Goal: Task Accomplishment & Management: Manage account settings

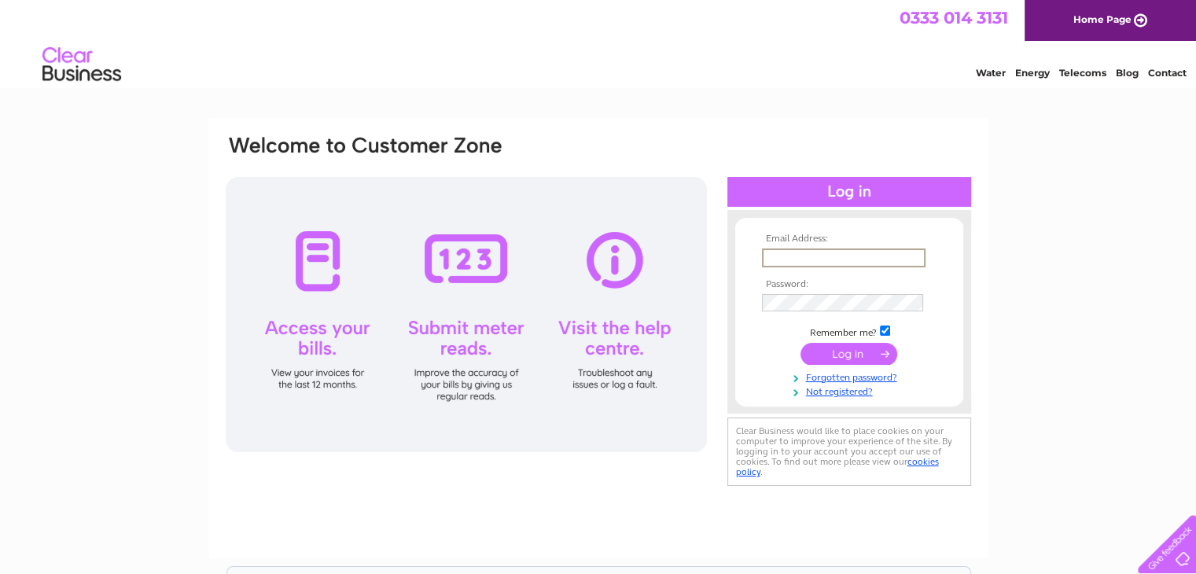
click at [801, 255] on input "text" at bounding box center [844, 258] width 164 height 19
type input "wgjohnandson@outlook.com"
click at [865, 352] on input "submit" at bounding box center [849, 353] width 97 height 22
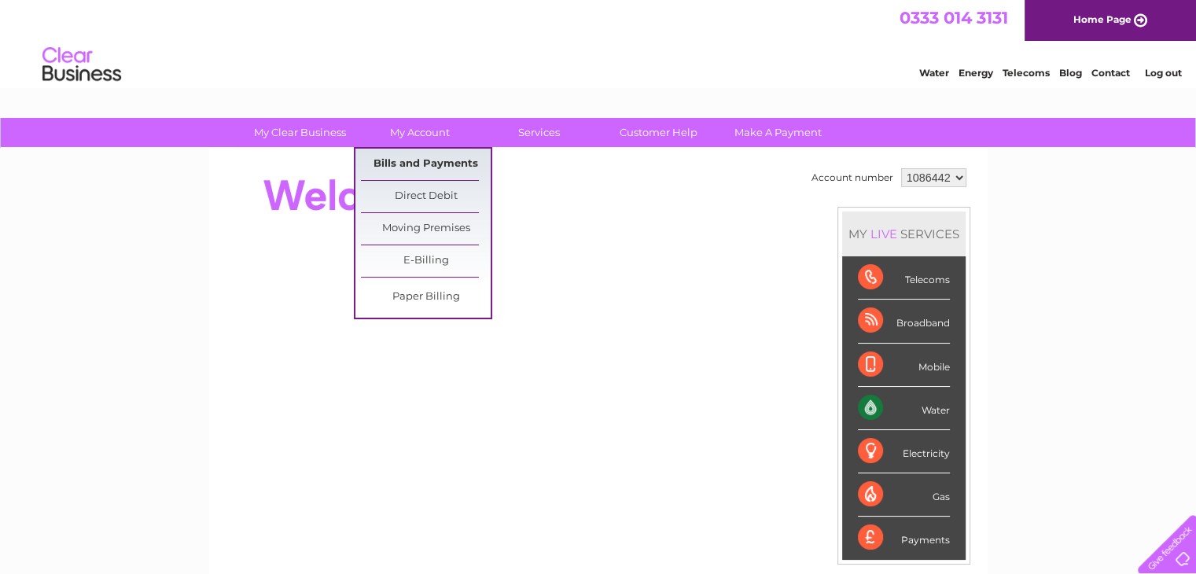
click at [426, 160] on link "Bills and Payments" at bounding box center [426, 164] width 130 height 31
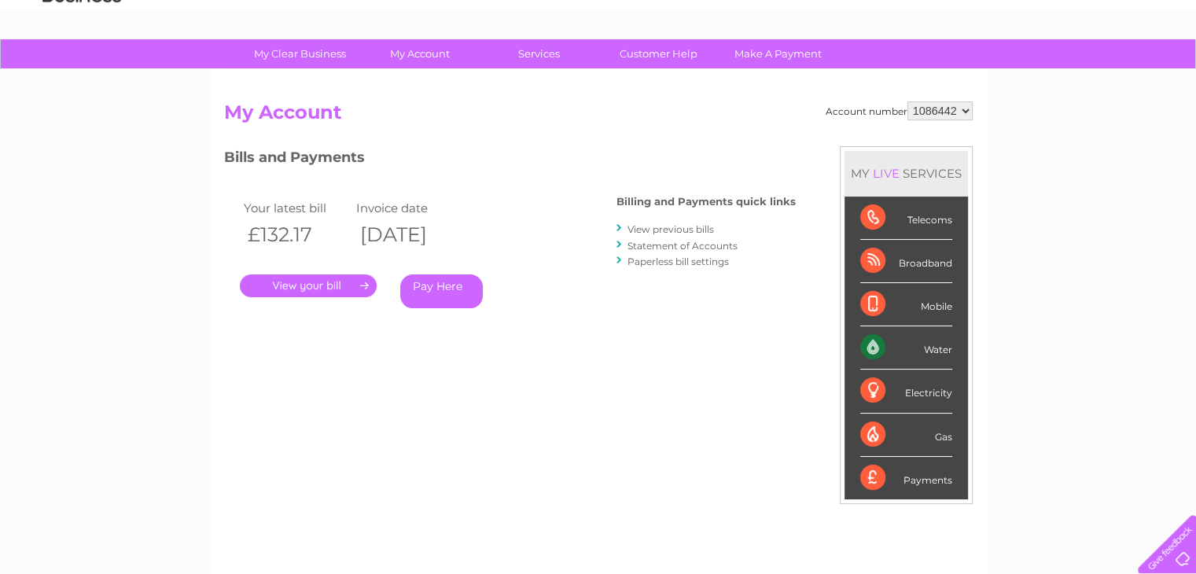
scroll to position [157, 0]
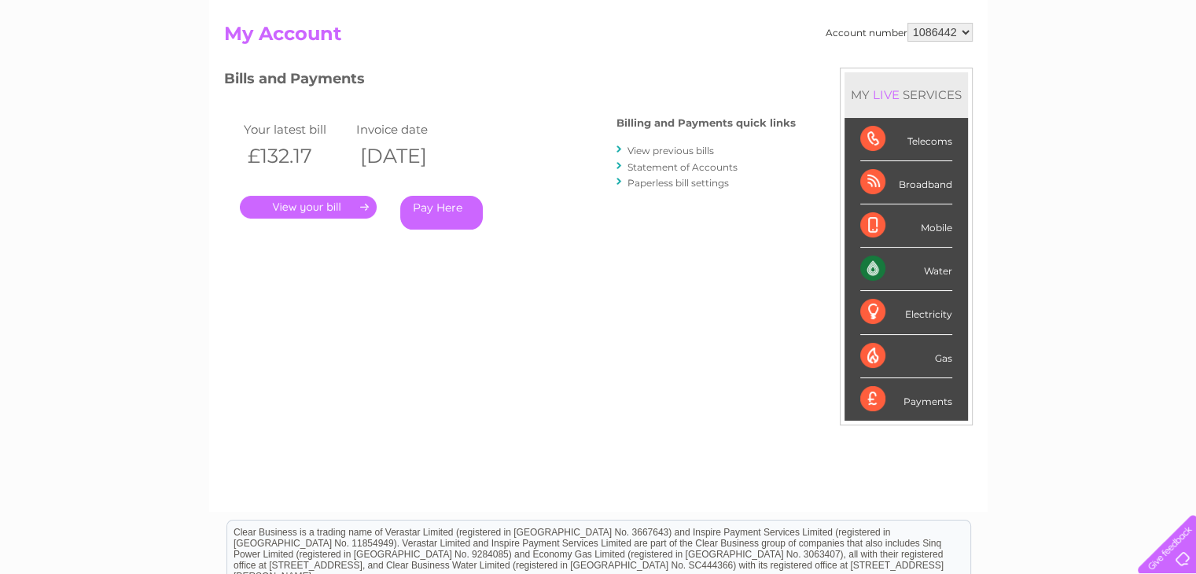
click at [339, 205] on link "." at bounding box center [308, 207] width 137 height 23
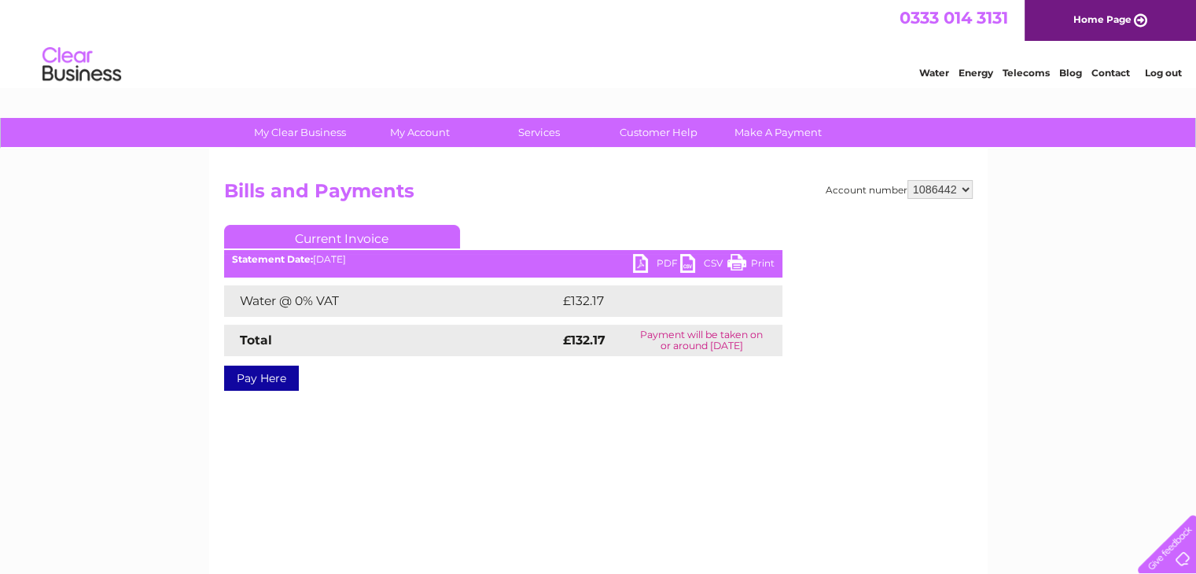
click at [666, 259] on link "PDF" at bounding box center [656, 265] width 47 height 23
click at [1170, 68] on link "Log out" at bounding box center [1163, 73] width 37 height 12
